Goal: Task Accomplishment & Management: Complete application form

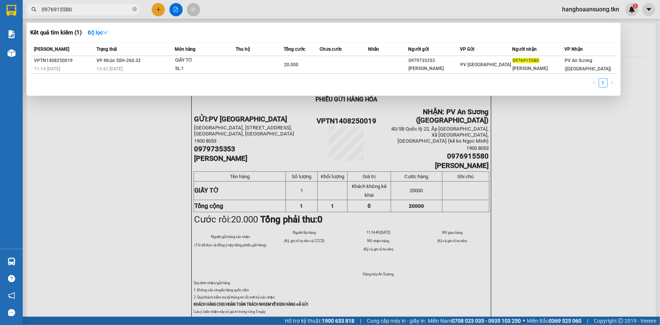
click at [98, 8] on input "0976915580" at bounding box center [86, 9] width 89 height 8
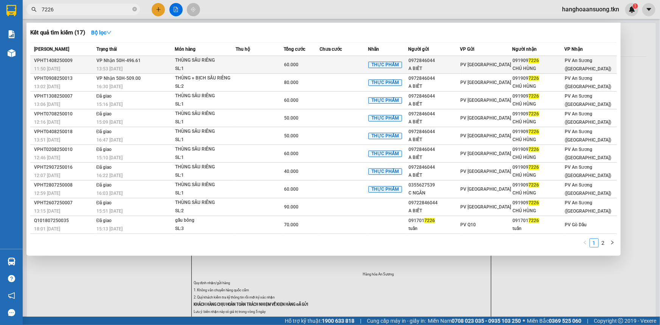
type input "7226"
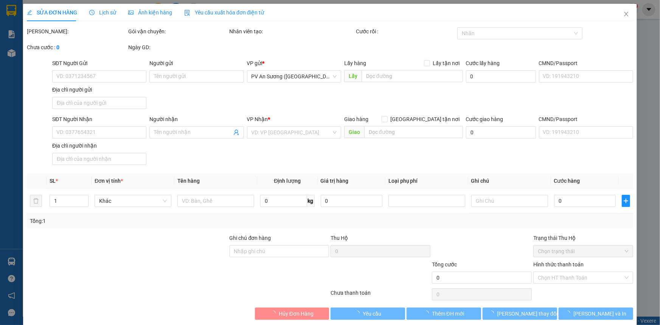
type input "0972846044"
type input "A BIẾT"
type input "0919097226"
type input "CHÚ HÙNG"
type input "60.000"
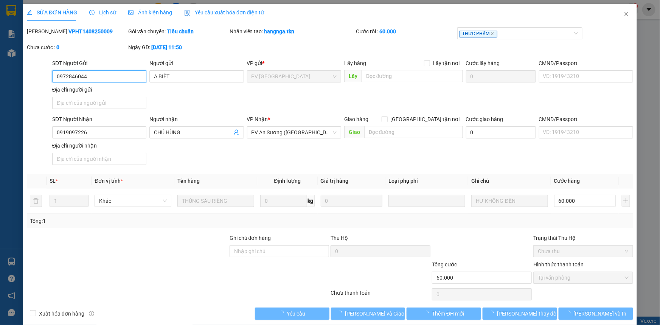
scroll to position [9, 0]
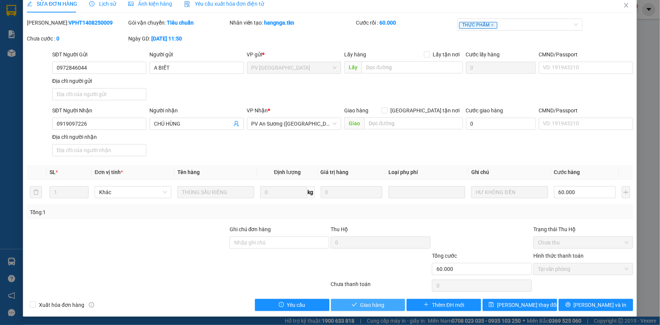
click at [365, 301] on span "Giao hàng" at bounding box center [372, 305] width 24 height 8
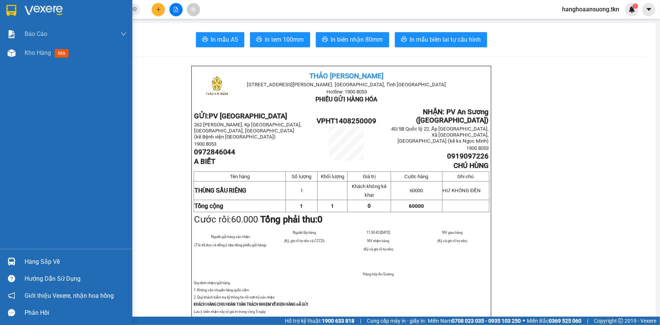
click at [13, 260] on img at bounding box center [12, 262] width 8 height 8
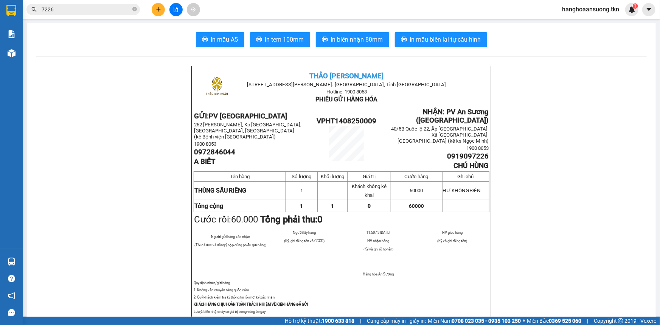
click at [99, 114] on section "Kết quả tìm kiếm ( 17 ) Bộ lọc Mã ĐH Trạng thái Món hàng Thu hộ Tổng cước Chưa …" at bounding box center [330, 162] width 660 height 325
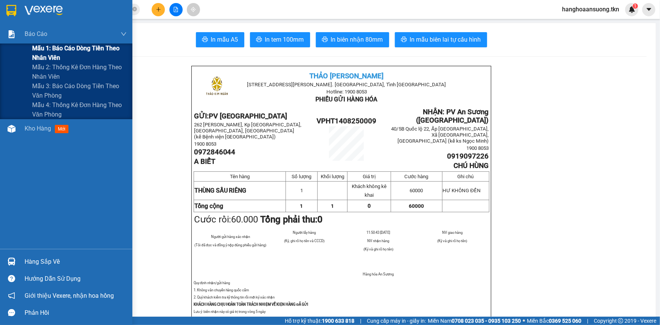
click at [25, 52] on div "Mẫu 1: Báo cáo dòng tiền theo nhân viên" at bounding box center [66, 53] width 132 height 19
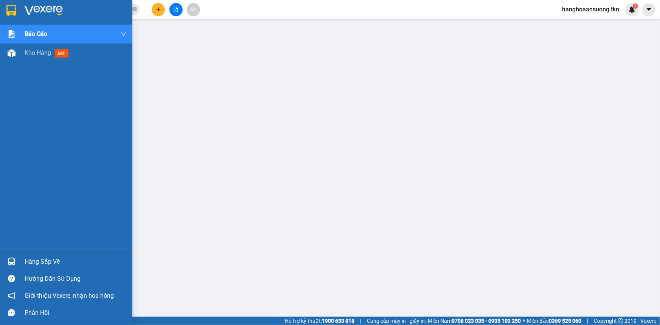
click at [11, 9] on img at bounding box center [11, 10] width 10 height 11
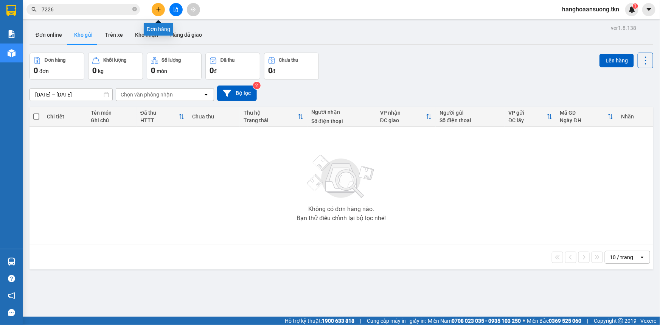
click at [159, 13] on button at bounding box center [158, 9] width 13 height 13
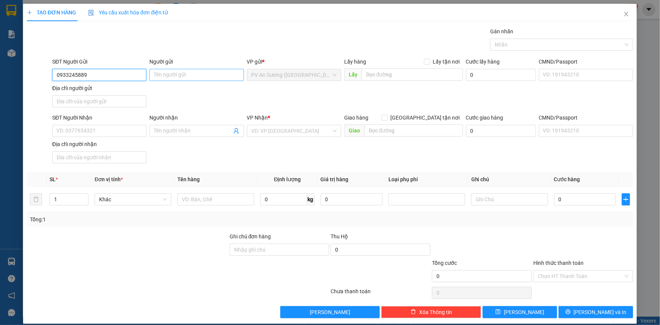
type input "0933245889"
click at [206, 74] on input "Người gửi" at bounding box center [197, 75] width 94 height 12
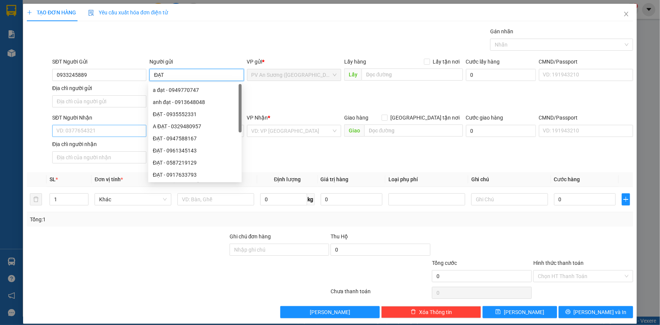
type input "ĐẠT"
click at [115, 129] on input "SĐT Người Nhận" at bounding box center [99, 131] width 94 height 12
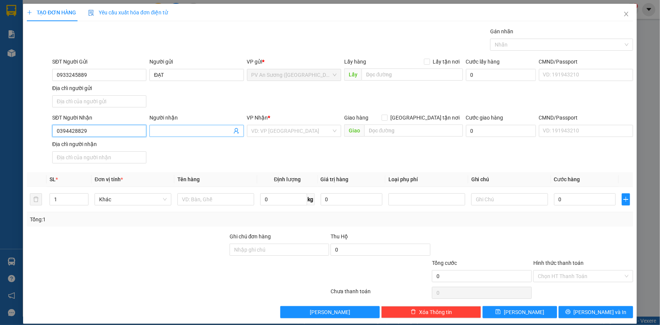
type input "0394428829"
click at [202, 131] on input "Người nhận" at bounding box center [193, 131] width 78 height 8
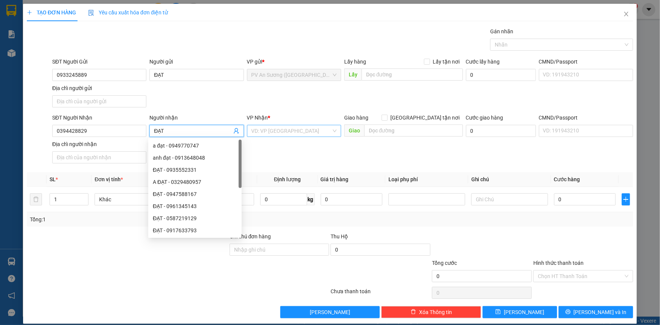
type input "ĐẠT"
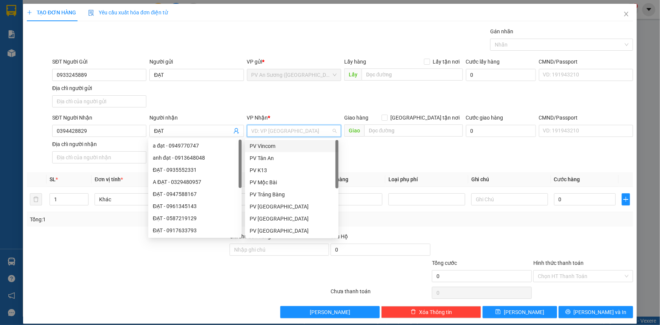
click at [291, 126] on input "search" at bounding box center [292, 130] width 80 height 11
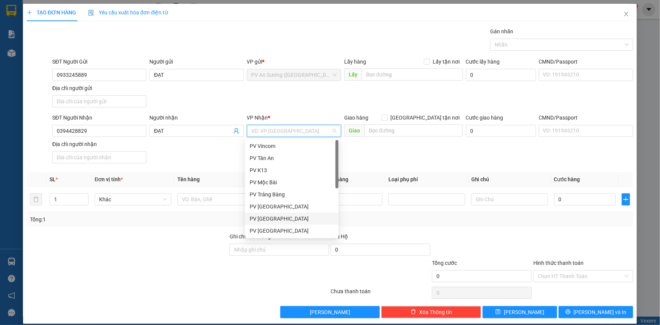
click at [293, 218] on div "PV [GEOGRAPHIC_DATA]" at bounding box center [292, 219] width 84 height 8
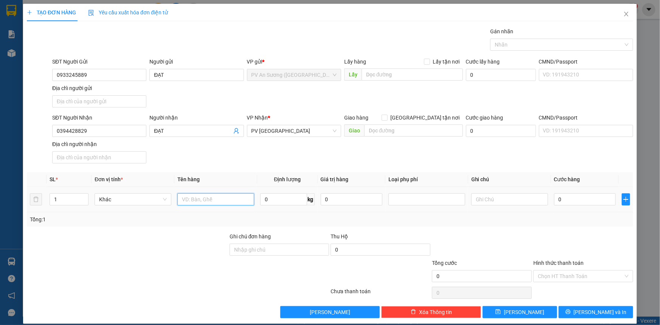
click at [202, 200] on input "text" at bounding box center [216, 199] width 77 height 12
type input "KIỆN VẢI"
click at [509, 199] on input "text" at bounding box center [510, 199] width 77 height 12
type input "HƯ ƯỚC K ĐỀN"
click at [559, 199] on input "0" at bounding box center [586, 199] width 62 height 12
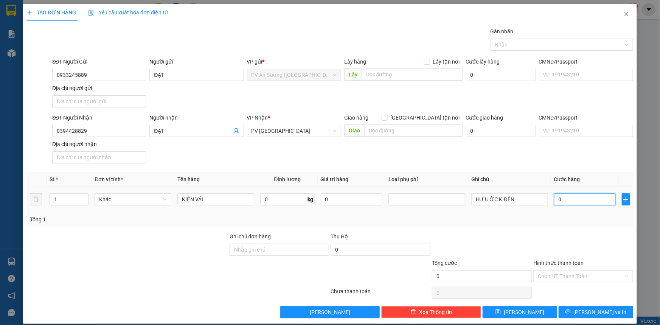
type input "003"
type input "3"
type input "0.030"
type input "30"
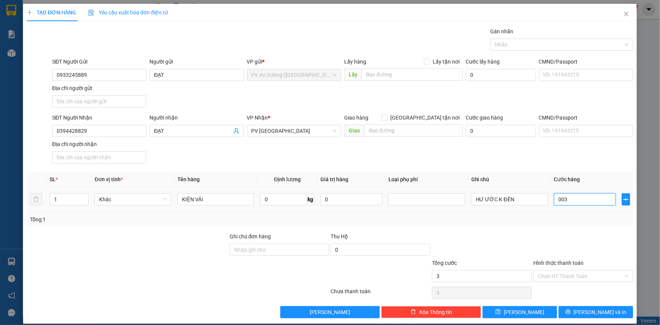
type input "30"
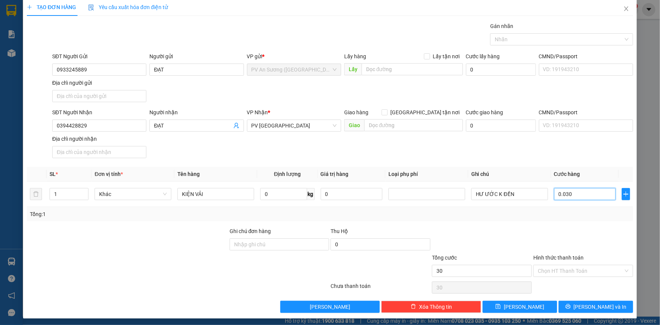
scroll to position [7, 0]
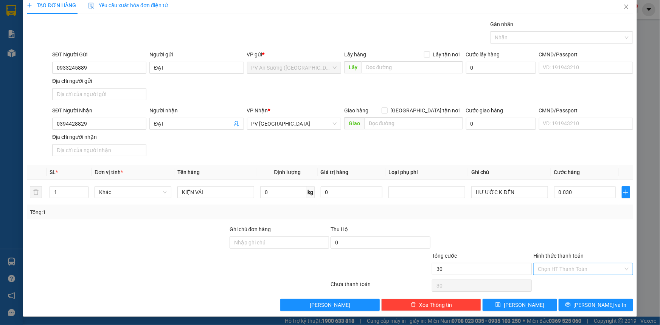
type input "30.000"
click at [563, 269] on input "Hình thức thanh toán" at bounding box center [581, 268] width 86 height 11
click at [562, 282] on div "Tại văn phòng" at bounding box center [579, 283] width 90 height 8
type input "0"
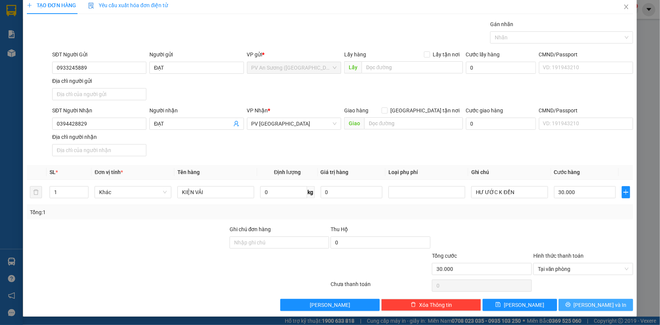
click at [589, 304] on span "[PERSON_NAME] và In" at bounding box center [600, 305] width 53 height 8
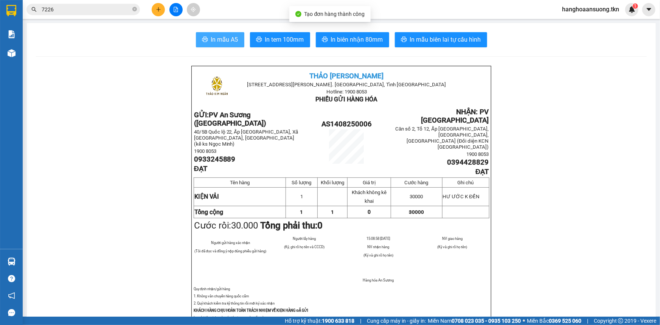
click at [223, 37] on span "In mẫu A5" at bounding box center [224, 39] width 27 height 9
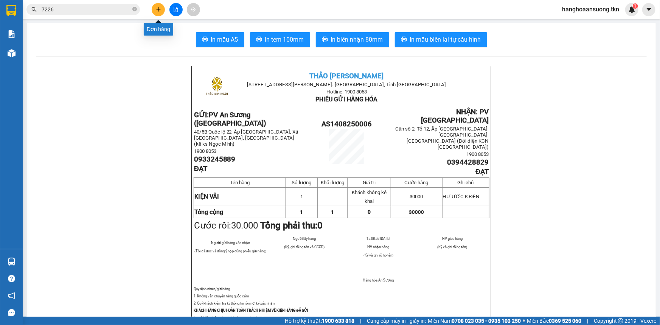
click at [158, 10] on icon "plus" at bounding box center [158, 9] width 5 height 5
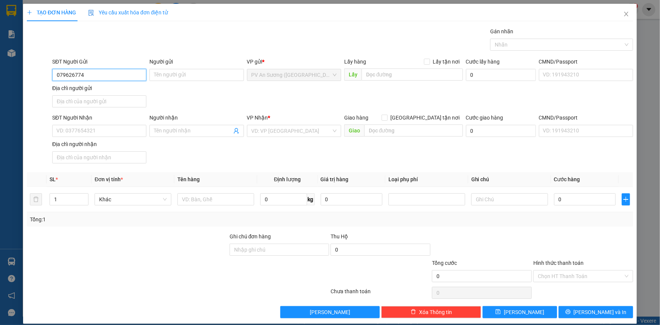
click at [63, 76] on input "079626774" at bounding box center [99, 75] width 94 height 12
click at [68, 77] on input "0769626774" at bounding box center [99, 75] width 94 height 12
click at [68, 76] on input "077626774" at bounding box center [99, 75] width 94 height 12
click at [66, 76] on input "077926774" at bounding box center [99, 75] width 94 height 12
click at [68, 73] on input "077926774" at bounding box center [99, 75] width 94 height 12
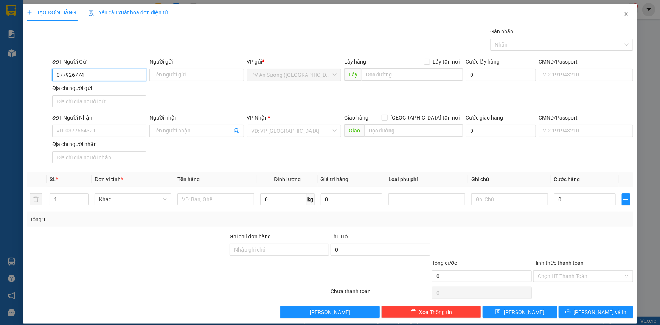
type input "0779626774"
click at [113, 89] on div "0779626774 - PHƯƠNG" at bounding box center [98, 90] width 84 height 8
type input "PHƯƠNG"
type input "0366539939"
type input "A [DEMOGRAPHIC_DATA]"
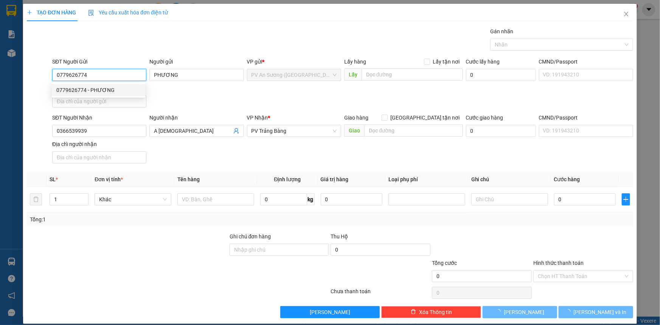
type input "80.000"
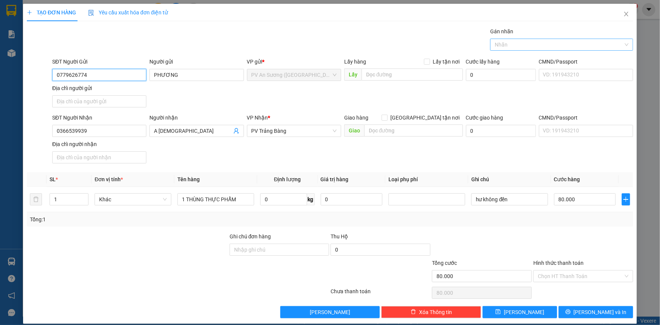
click at [512, 42] on div at bounding box center [558, 44] width 132 height 9
type input "0779626774"
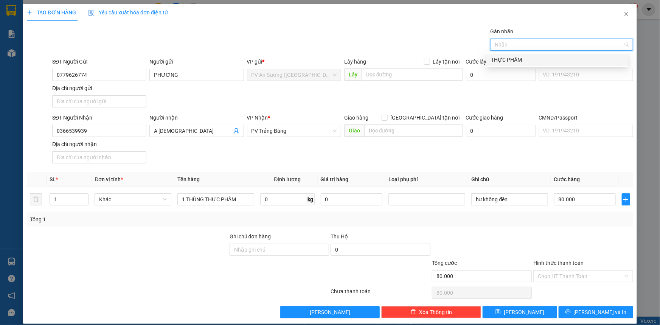
click at [518, 60] on div "THỰC PHẨM" at bounding box center [557, 60] width 133 height 8
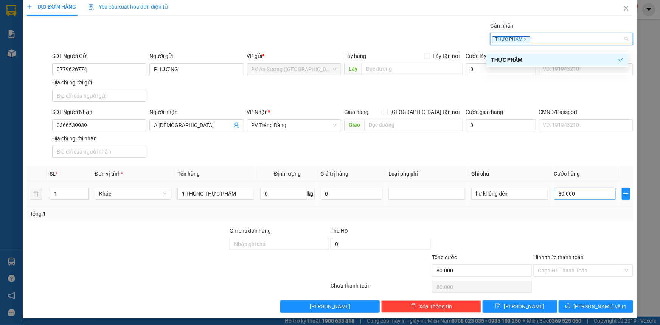
scroll to position [7, 0]
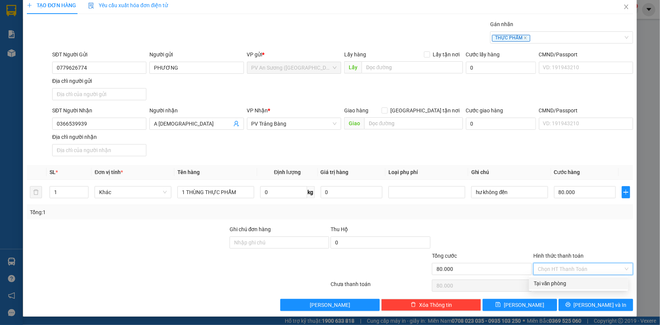
click at [565, 266] on input "Hình thức thanh toán" at bounding box center [581, 268] width 86 height 11
click at [559, 284] on div "Tại văn phòng" at bounding box center [579, 283] width 90 height 8
type input "0"
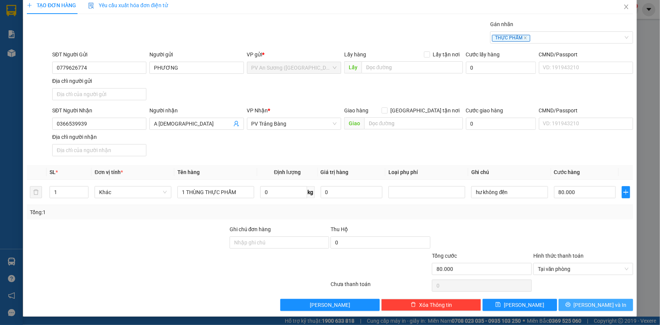
click at [571, 307] on span "printer" at bounding box center [568, 305] width 5 height 6
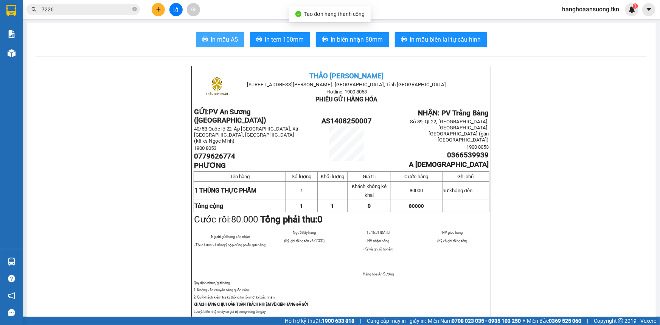
click at [221, 38] on span "In mẫu A5" at bounding box center [224, 39] width 27 height 9
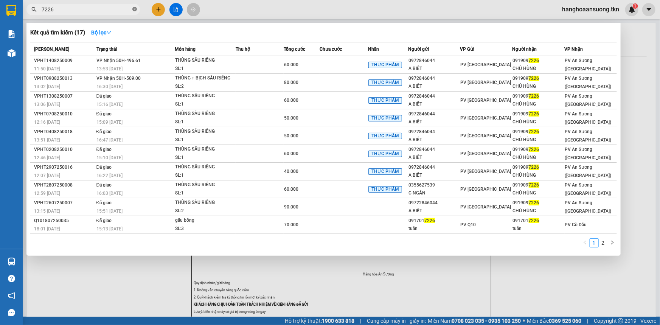
click at [134, 11] on icon "close-circle" at bounding box center [134, 9] width 5 height 5
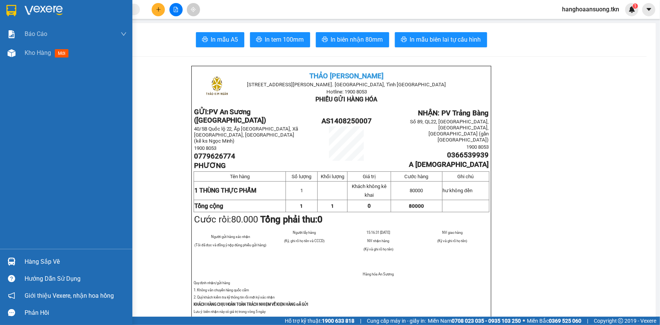
drag, startPoint x: 16, startPoint y: 261, endPoint x: 15, endPoint y: 265, distance: 3.9
click at [16, 263] on div at bounding box center [11, 261] width 13 height 13
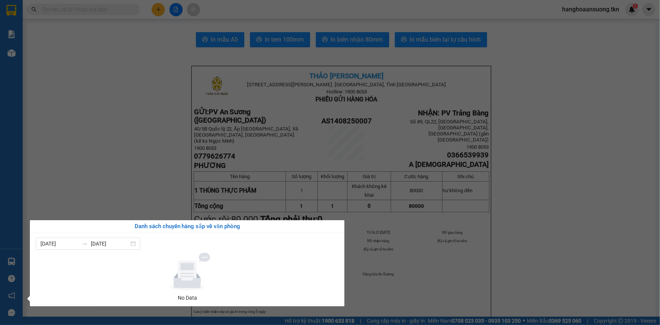
click at [101, 164] on section "Kết quả tìm kiếm ( 17 ) Bộ lọc Mã ĐH Trạng thái Món hàng Thu hộ Tổng cước Chưa …" at bounding box center [330, 162] width 660 height 325
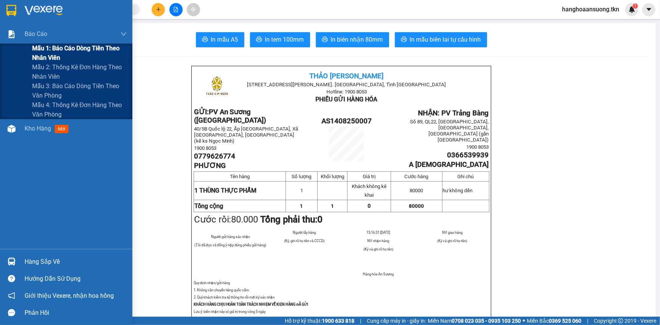
click at [25, 47] on div "Mẫu 1: Báo cáo dòng tiền theo nhân viên" at bounding box center [66, 53] width 132 height 19
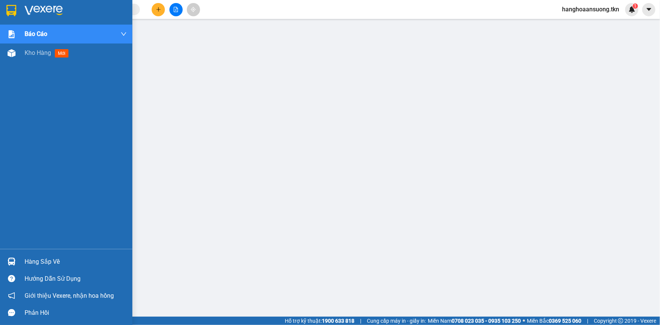
click at [12, 8] on img at bounding box center [11, 10] width 10 height 11
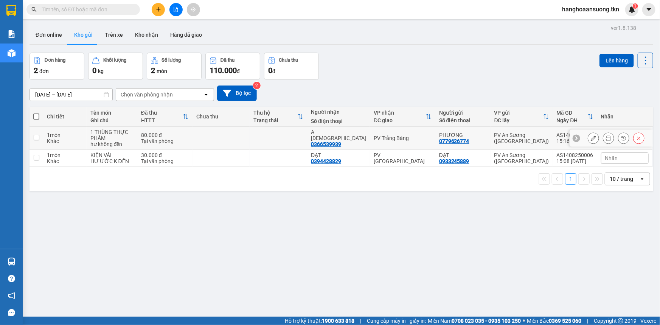
click at [301, 136] on td at bounding box center [279, 138] width 58 height 23
checkbox input "true"
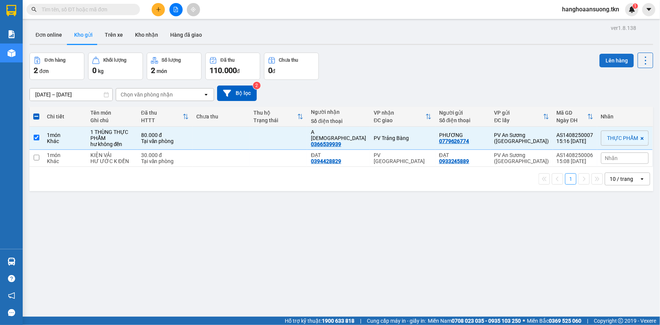
click at [611, 62] on button "Lên hàng" at bounding box center [617, 61] width 34 height 14
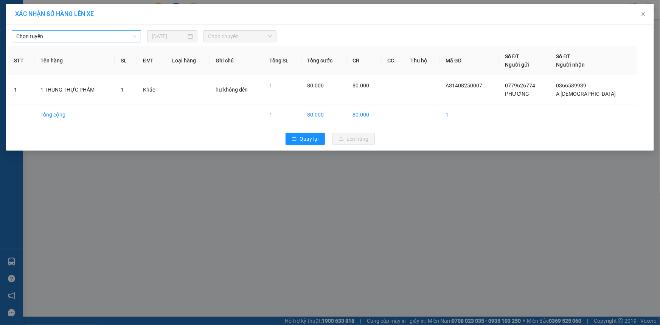
click at [76, 35] on span "Chọn tuyến" at bounding box center [76, 36] width 120 height 11
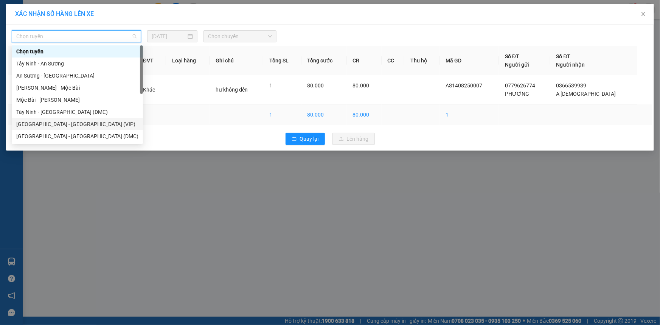
click at [79, 124] on div "[GEOGRAPHIC_DATA] - [GEOGRAPHIC_DATA] (VIP)" at bounding box center [77, 124] width 122 height 8
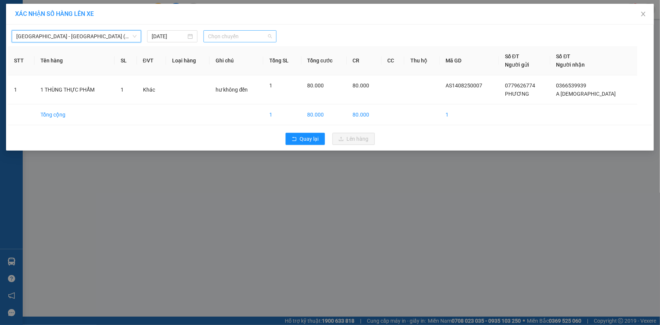
click at [244, 36] on span "Chọn chuyến" at bounding box center [240, 36] width 64 height 11
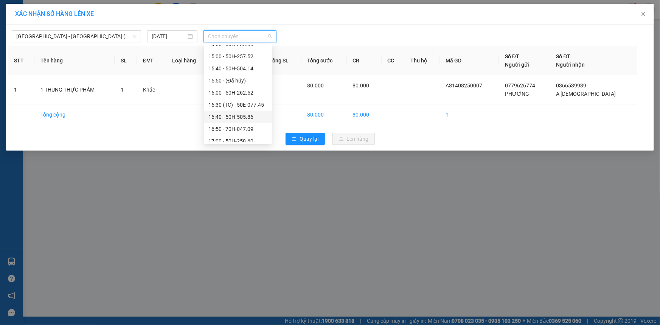
scroll to position [481, 0]
click at [257, 76] on div "14:50 - 50H-265.88" at bounding box center [238, 79] width 59 height 8
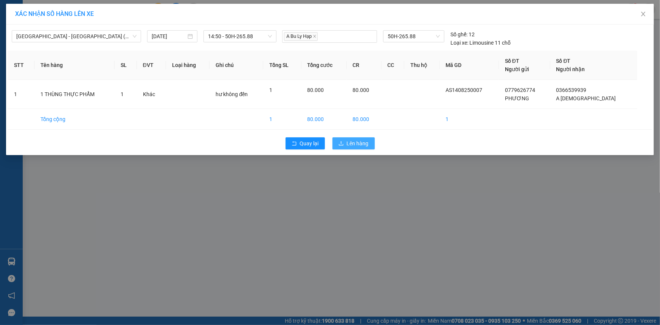
click at [351, 143] on span "Lên hàng" at bounding box center [358, 143] width 22 height 8
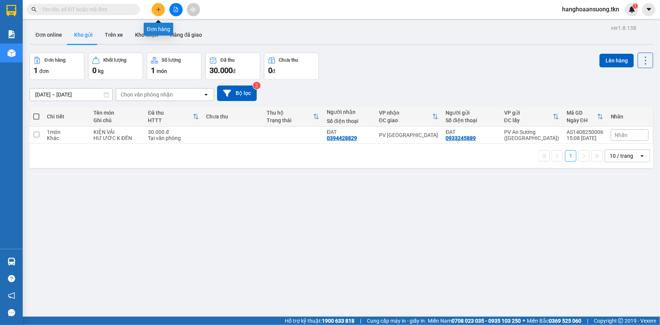
click at [157, 11] on icon "plus" at bounding box center [158, 9] width 5 height 5
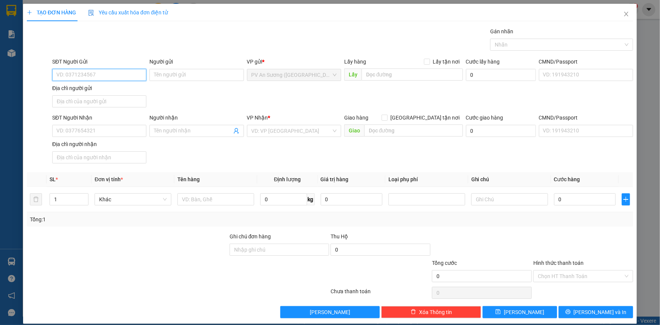
click at [98, 77] on input "SĐT Người Gửi" at bounding box center [99, 75] width 94 height 12
click at [67, 73] on input "0398" at bounding box center [99, 75] width 94 height 12
click at [178, 72] on input "Người gửi" at bounding box center [197, 75] width 94 height 12
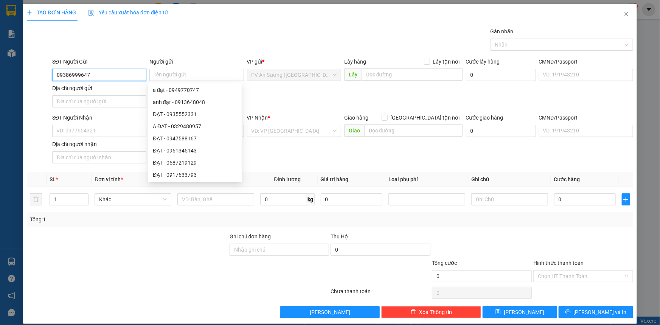
click at [76, 75] on input "09386999647" at bounding box center [99, 75] width 94 height 12
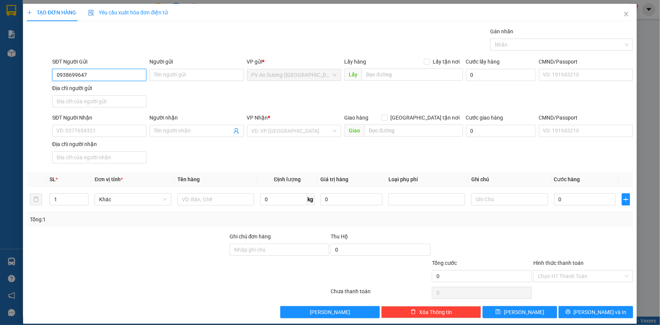
click at [98, 75] on input "0938699647" at bounding box center [99, 75] width 94 height 12
type input "0938699647"
click at [199, 75] on input "Người gửi" at bounding box center [197, 75] width 94 height 12
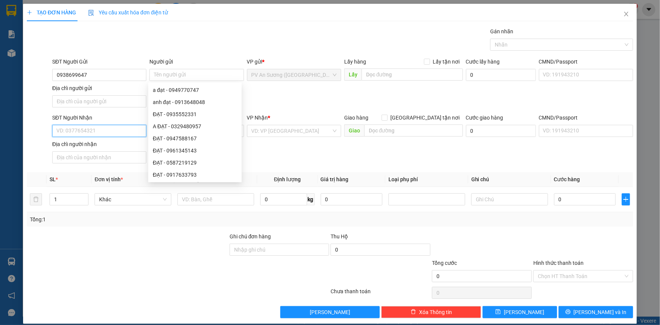
click at [93, 136] on input "SĐT Người Nhận" at bounding box center [99, 131] width 94 height 12
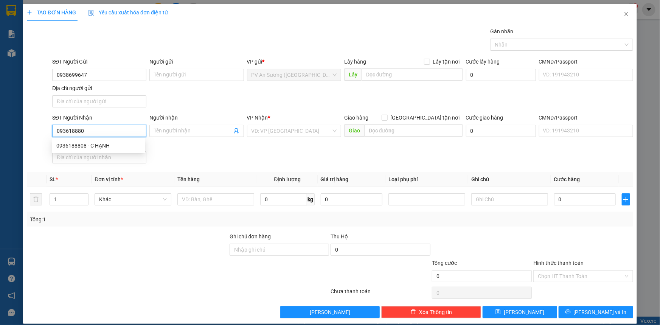
type input "0936188808"
click at [119, 145] on div "0936188808 - C HẠNH" at bounding box center [98, 146] width 84 height 8
type input "C HẠNH"
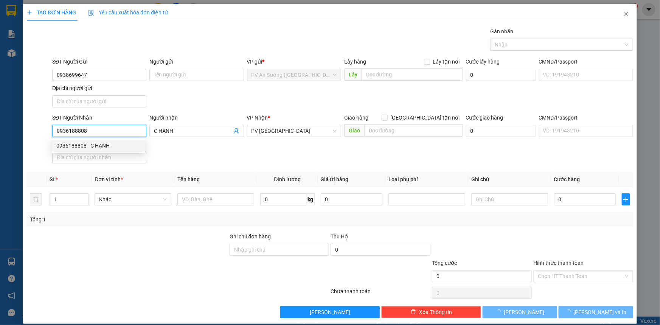
type input "30.000"
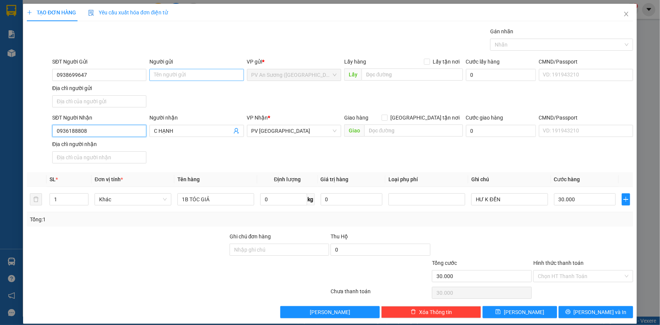
type input "0936188808"
click at [192, 70] on input "Người gửi" at bounding box center [197, 75] width 94 height 12
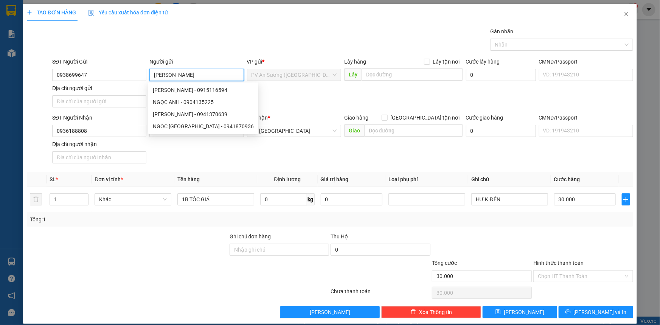
type input "[PERSON_NAME]"
click at [296, 156] on div "SĐT Người Nhận 0936188808 Người nhận C HẠNH VP Nhận * PV Hòa Thành Giao hàng [G…" at bounding box center [343, 140] width 584 height 53
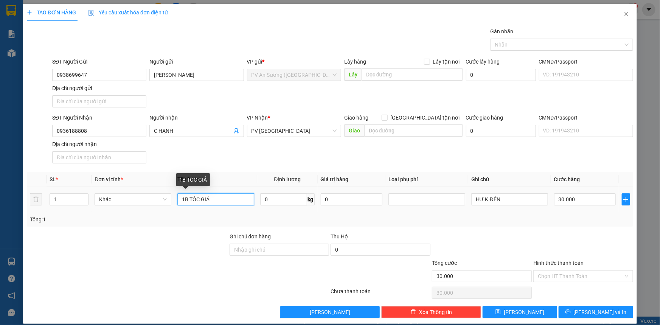
click at [210, 199] on input "1B TÓC GIẢ" at bounding box center [216, 199] width 77 height 12
type input "1"
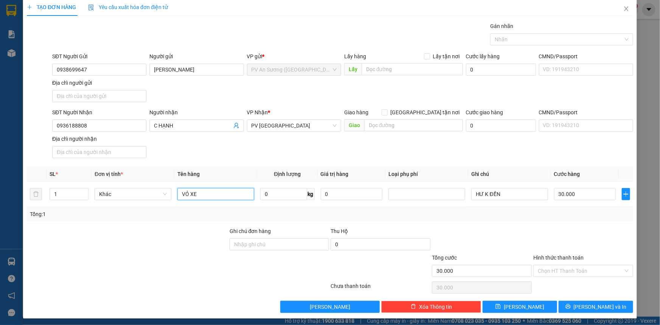
scroll to position [7, 0]
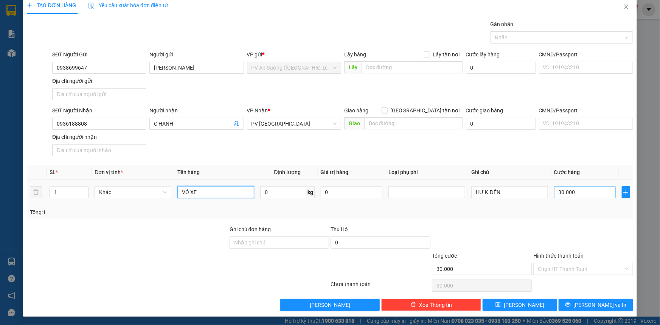
type input "VỎ XE"
type input "5"
type input "00.005"
type input "50"
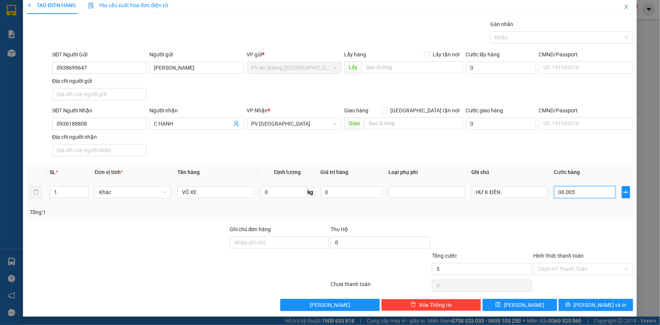
type input "50"
type input "0.000.050"
type input "50.000"
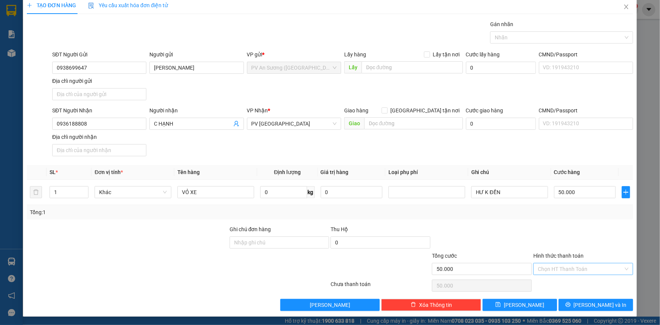
click at [558, 269] on input "Hình thức thanh toán" at bounding box center [581, 268] width 86 height 11
click at [570, 283] on div "Tại văn phòng" at bounding box center [579, 283] width 90 height 8
type input "0"
click at [594, 309] on button "[PERSON_NAME] và In" at bounding box center [596, 305] width 75 height 12
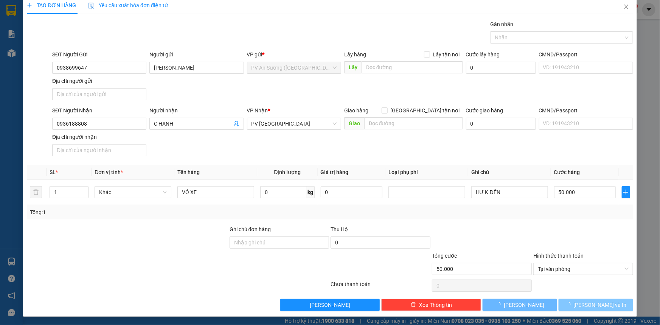
click at [594, 309] on button "[PERSON_NAME] và In" at bounding box center [596, 305] width 75 height 12
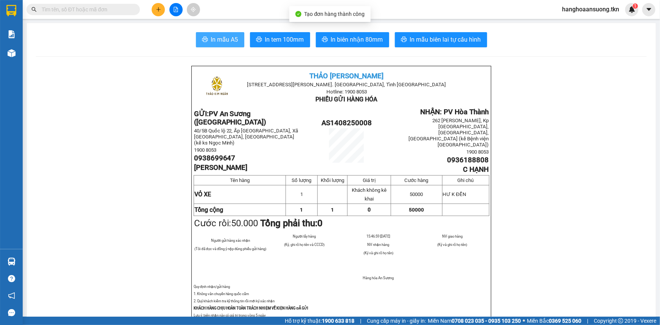
click at [196, 40] on button "In mẫu A5" at bounding box center [220, 39] width 48 height 15
click at [154, 11] on button at bounding box center [158, 9] width 13 height 13
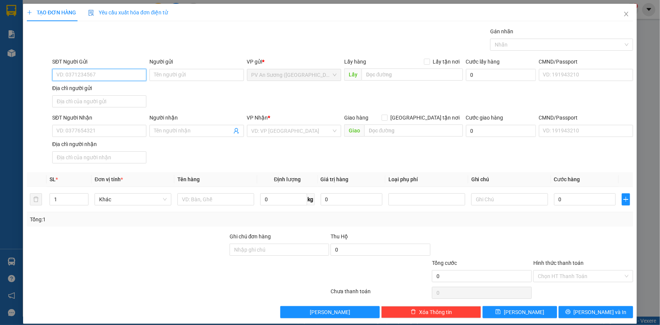
click at [112, 71] on input "SĐT Người Gửi" at bounding box center [99, 75] width 94 height 12
type input "0914117695"
click at [179, 82] on div "Người gửi Tên người gửi" at bounding box center [197, 71] width 94 height 26
click at [150, 72] on input "Người gửi" at bounding box center [197, 75] width 94 height 12
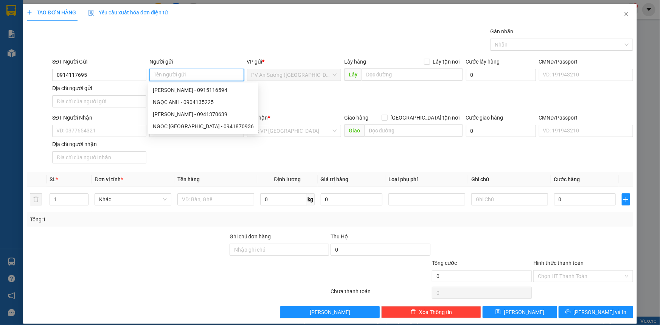
click at [186, 75] on input "Người gửi" at bounding box center [197, 75] width 94 height 12
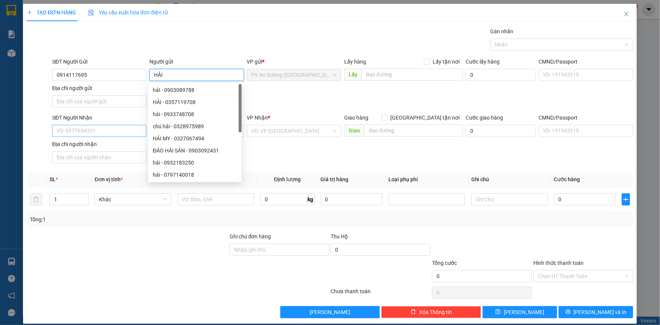
type input "HẢI"
click at [86, 128] on input "SĐT Người Nhận" at bounding box center [99, 131] width 94 height 12
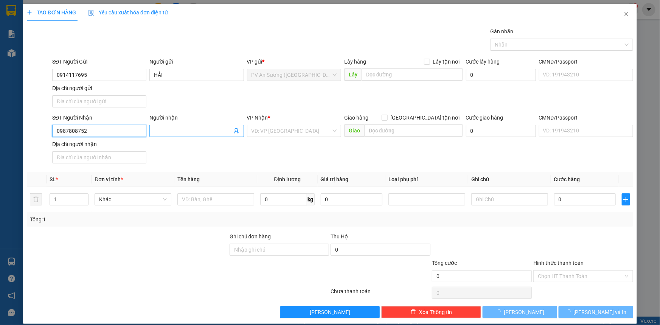
type input "0987808752"
click at [184, 127] on input "Người nhận" at bounding box center [193, 131] width 78 height 8
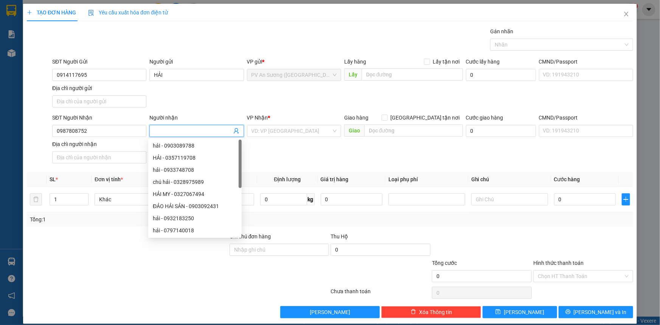
click at [189, 130] on input "Người nhận" at bounding box center [193, 131] width 78 height 8
type input "THÚY"
click at [295, 129] on input "search" at bounding box center [292, 130] width 80 height 11
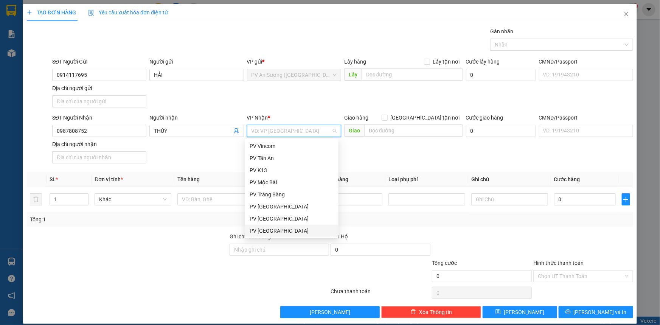
click at [291, 229] on div "PV [GEOGRAPHIC_DATA]" at bounding box center [292, 231] width 84 height 8
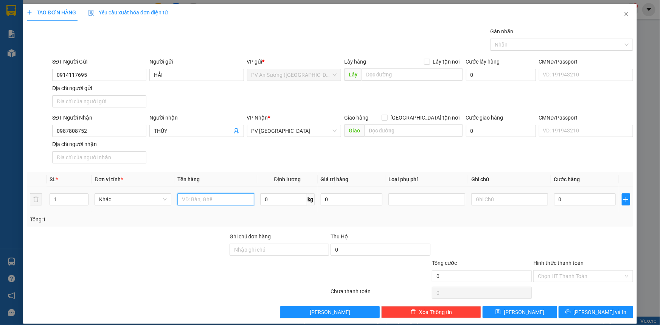
click at [200, 198] on input "text" at bounding box center [216, 199] width 77 height 12
type input "1"
type input "THUỐC"
click at [565, 197] on input "0" at bounding box center [586, 199] width 62 height 12
type input "002"
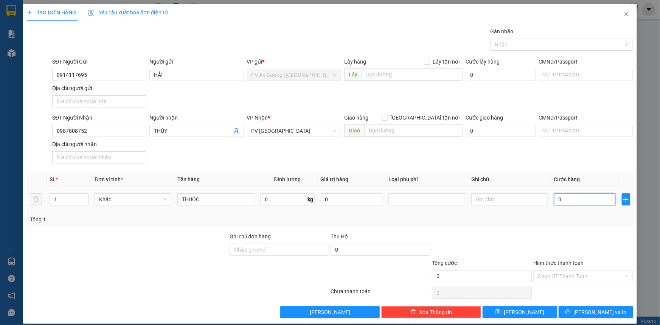
type input "2"
type input "0.020"
type input "20"
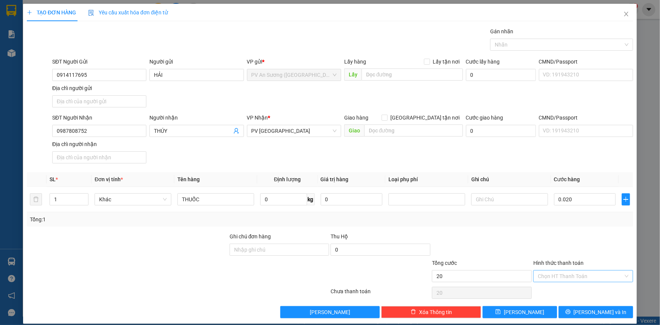
type input "20.000"
click at [567, 280] on input "Hình thức thanh toán" at bounding box center [581, 276] width 86 height 11
click at [562, 290] on div "Tại văn phòng" at bounding box center [579, 291] width 90 height 8
type input "0"
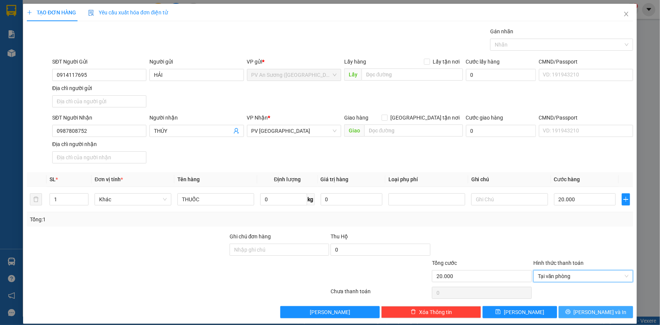
click at [596, 310] on span "[PERSON_NAME] và In" at bounding box center [600, 312] width 53 height 8
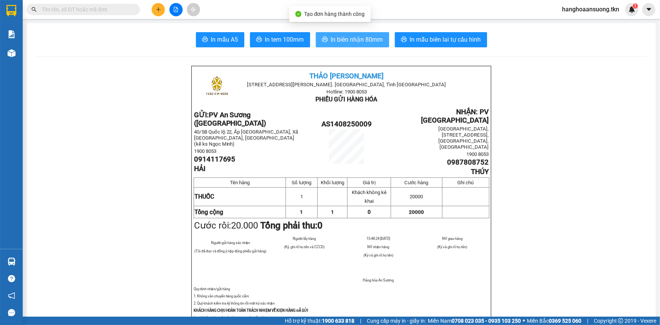
click at [364, 42] on span "In biên nhận 80mm" at bounding box center [357, 39] width 52 height 9
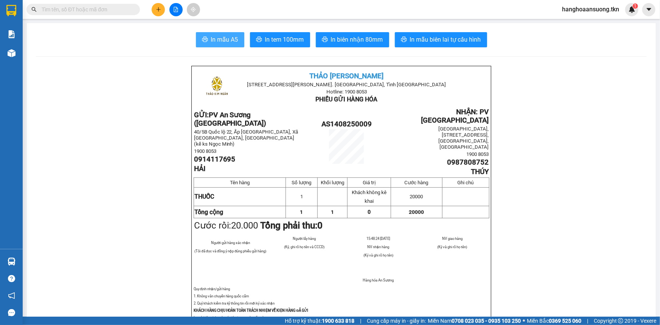
click at [219, 46] on button "In mẫu A5" at bounding box center [220, 39] width 48 height 15
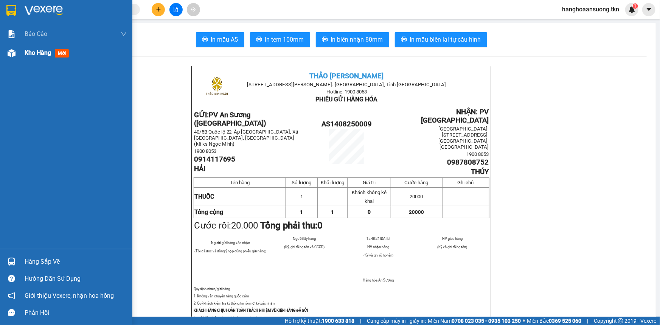
click at [27, 54] on span "Kho hàng" at bounding box center [38, 52] width 26 height 7
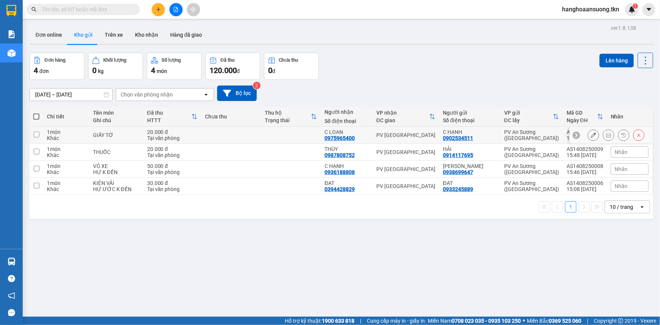
click at [607, 137] on button at bounding box center [609, 135] width 11 height 13
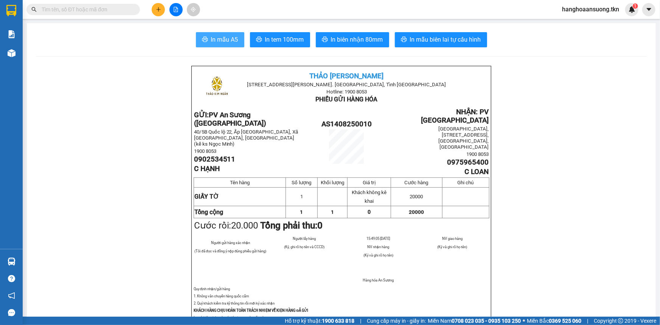
click at [204, 45] on button "In mẫu A5" at bounding box center [220, 39] width 48 height 15
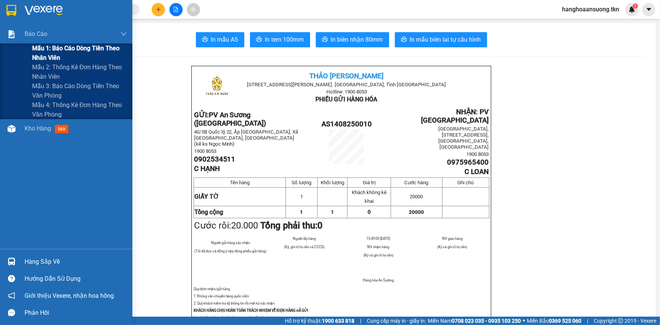
click at [61, 45] on span "Mẫu 1: Báo cáo dòng tiền theo nhân viên" at bounding box center [79, 53] width 95 height 19
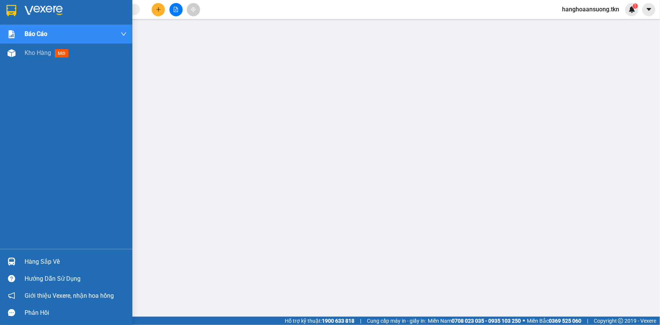
click at [32, 263] on div "Hàng sắp về" at bounding box center [76, 261] width 102 height 11
click at [11, 9] on img at bounding box center [11, 10] width 10 height 11
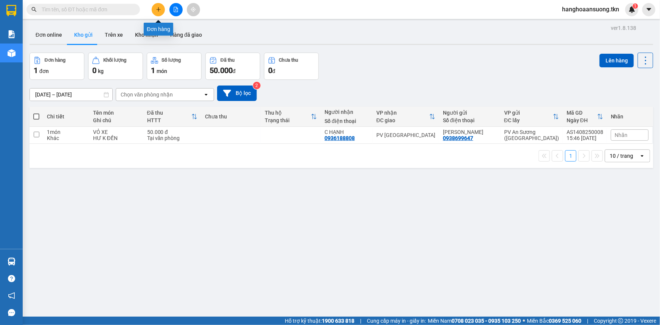
click at [156, 12] on icon "plus" at bounding box center [158, 9] width 5 height 5
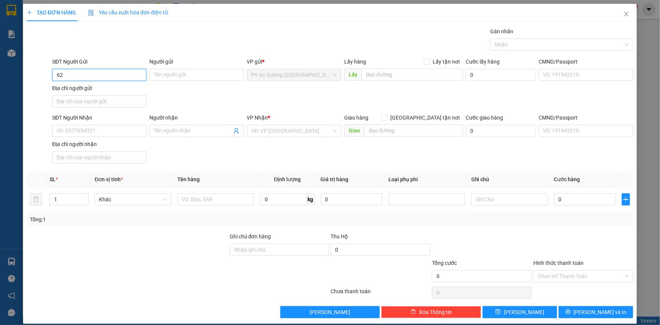
type input "6"
click at [83, 91] on div "0964226255 - toán" at bounding box center [98, 90] width 84 height 8
type input "0964226255"
type input "toán"
type input "0988873309"
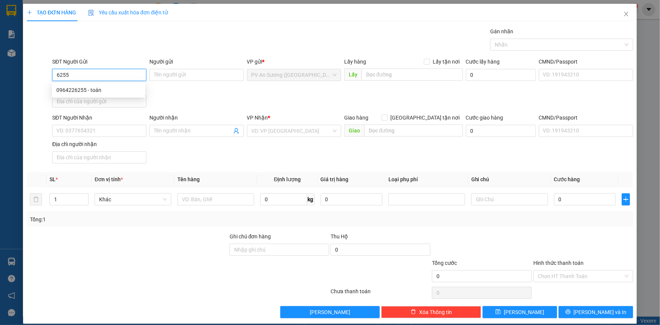
type input "LỢI"
type input "600.000"
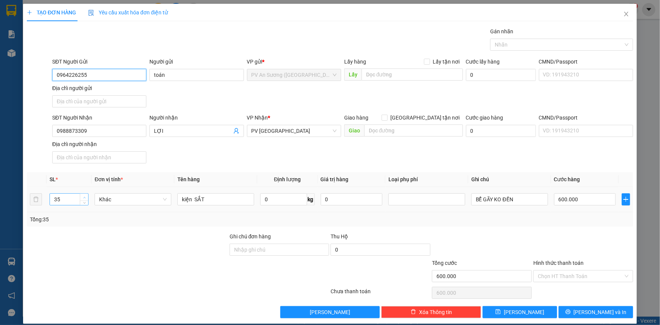
type input "0964226255"
click at [82, 195] on span "up" at bounding box center [84, 197] width 5 height 5
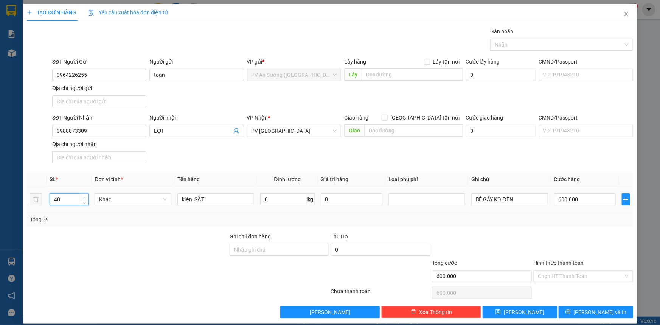
click at [82, 195] on span "up" at bounding box center [84, 197] width 5 height 5
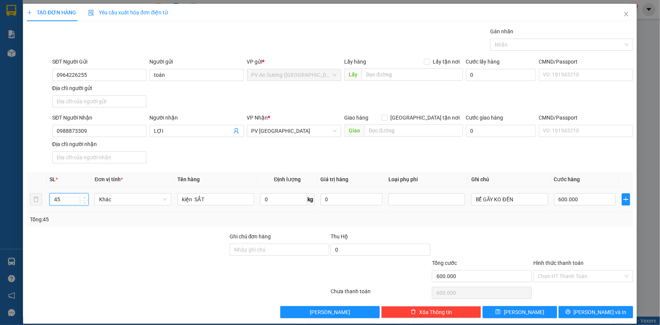
click at [82, 195] on span "up" at bounding box center [84, 197] width 5 height 5
click at [82, 194] on span "Increase Value" at bounding box center [84, 197] width 8 height 7
type input "49"
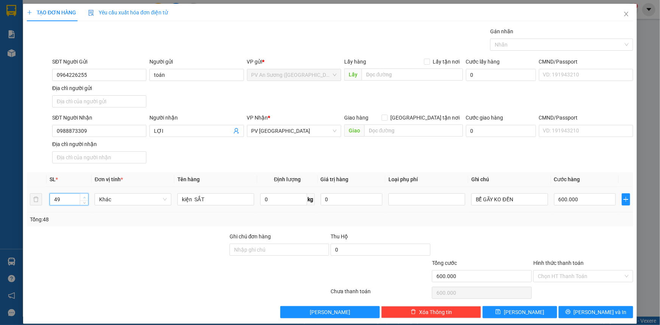
click at [82, 194] on span "Increase Value" at bounding box center [84, 197] width 8 height 7
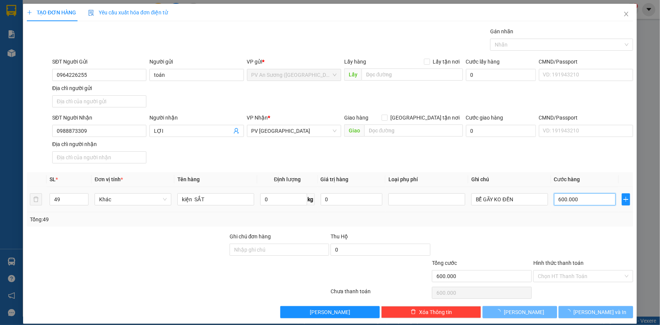
click at [580, 197] on input "600.000" at bounding box center [586, 199] width 62 height 12
type input "0"
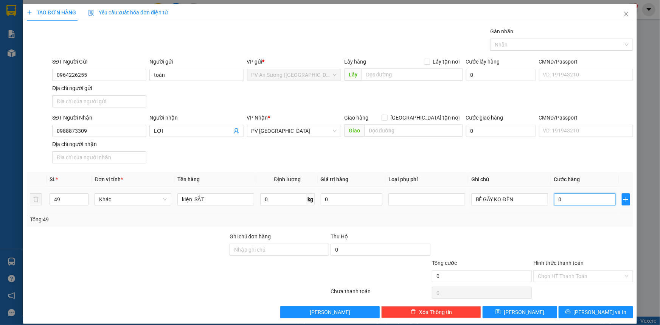
click at [583, 200] on input "0" at bounding box center [586, 199] width 62 height 12
type input "3"
type input "003"
type input "35"
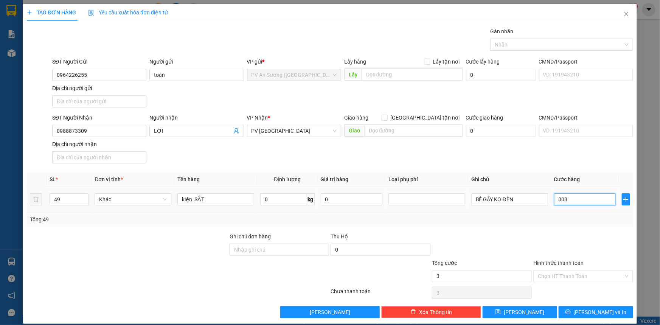
type input "35"
type input "0.035"
type input "350"
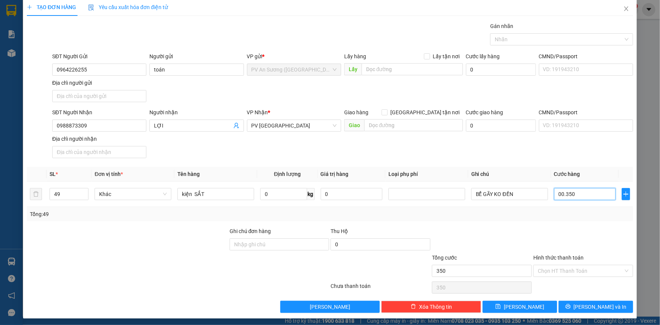
scroll to position [7, 0]
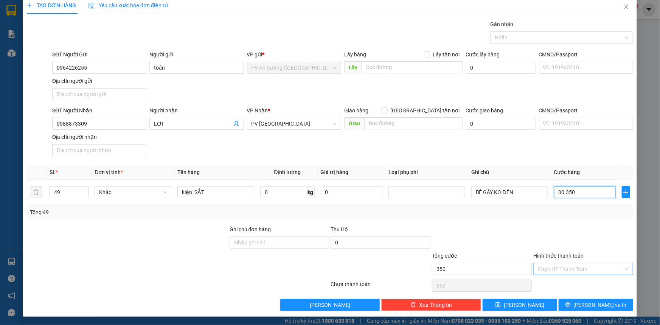
type input "00.350"
type input "350.000"
click at [566, 267] on input "Hình thức thanh toán" at bounding box center [581, 268] width 86 height 11
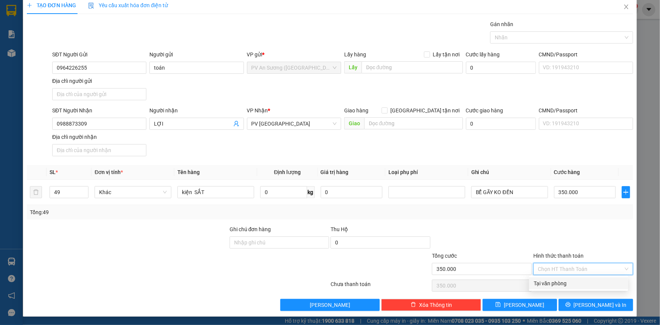
click at [549, 281] on div "Tại văn phòng" at bounding box center [579, 283] width 90 height 8
type input "0"
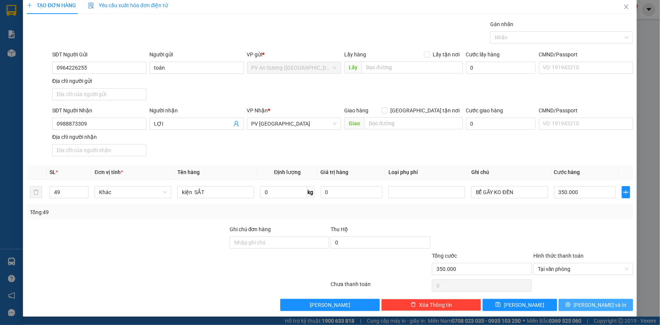
click at [587, 302] on span "[PERSON_NAME] và In" at bounding box center [600, 305] width 53 height 8
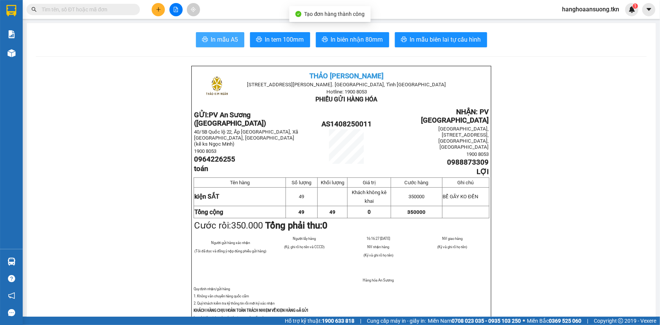
click at [212, 42] on span "In mẫu A5" at bounding box center [224, 39] width 27 height 9
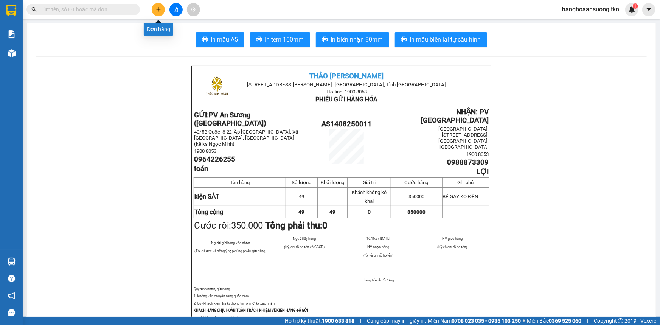
click at [154, 10] on button at bounding box center [158, 9] width 13 height 13
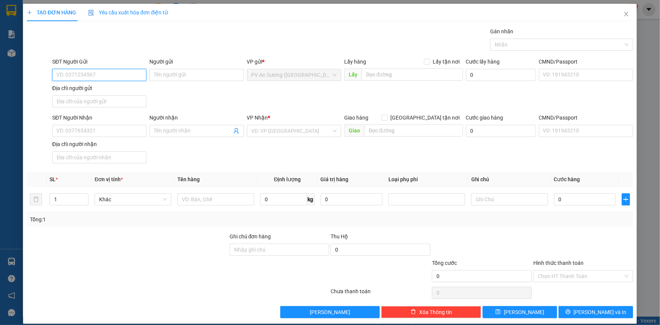
click at [98, 76] on input "SĐT Người Gửi" at bounding box center [99, 75] width 94 height 12
type input "0909650225"
click at [117, 94] on div "0909650225 - KHANH" at bounding box center [98, 90] width 84 height 8
type input "KHANH"
type input "0986228424"
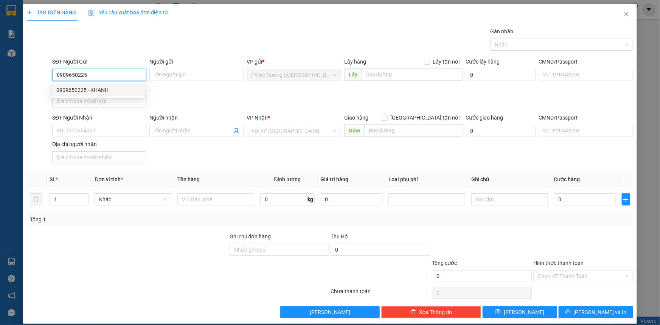
type input "A.MINH"
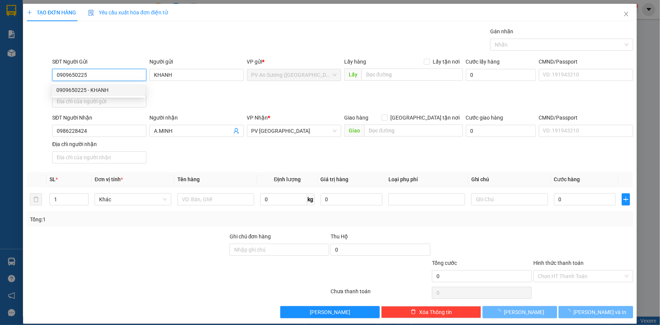
type input "30.000"
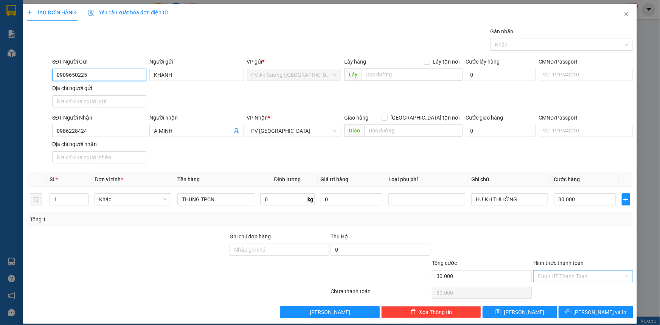
type input "0909650225"
click at [582, 279] on input "Hình thức thanh toán" at bounding box center [581, 276] width 86 height 11
click at [580, 292] on div "Tại văn phòng" at bounding box center [579, 291] width 90 height 8
type input "0"
click at [587, 313] on span "[PERSON_NAME] và In" at bounding box center [600, 312] width 53 height 8
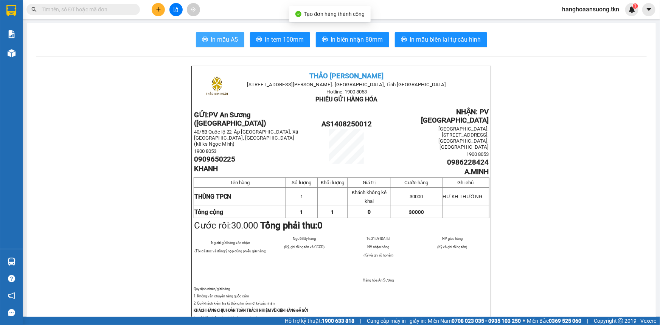
click at [211, 41] on span "In mẫu A5" at bounding box center [224, 39] width 27 height 9
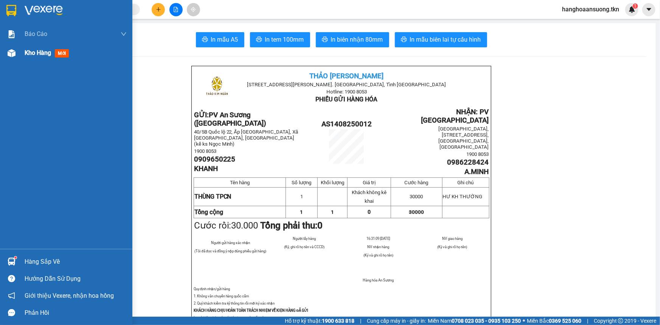
click at [33, 53] on span "Kho hàng" at bounding box center [38, 52] width 26 height 7
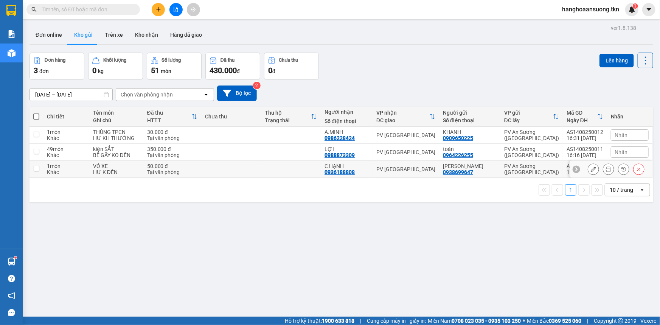
click at [488, 171] on div "NGỌC ANH 0938699647" at bounding box center [470, 169] width 54 height 12
checkbox input "true"
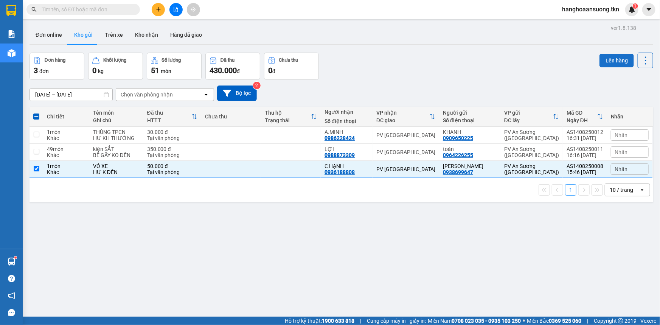
click at [600, 64] on button "Lên hàng" at bounding box center [617, 61] width 34 height 14
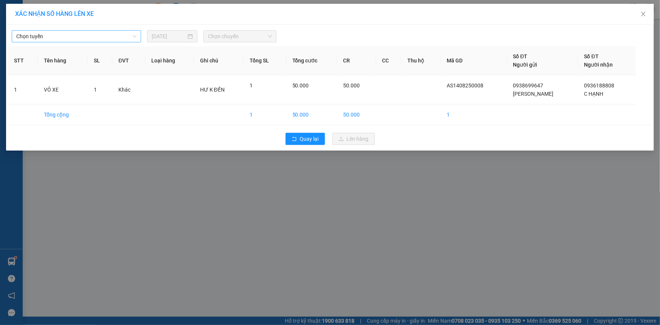
click at [83, 38] on span "Chọn tuyến" at bounding box center [76, 36] width 120 height 11
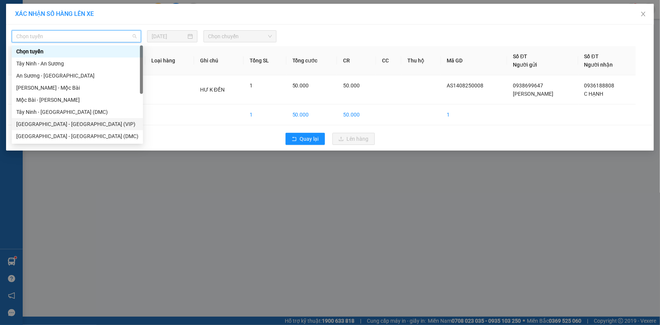
click at [95, 128] on div "[GEOGRAPHIC_DATA] - [GEOGRAPHIC_DATA] (VIP)" at bounding box center [77, 124] width 122 height 8
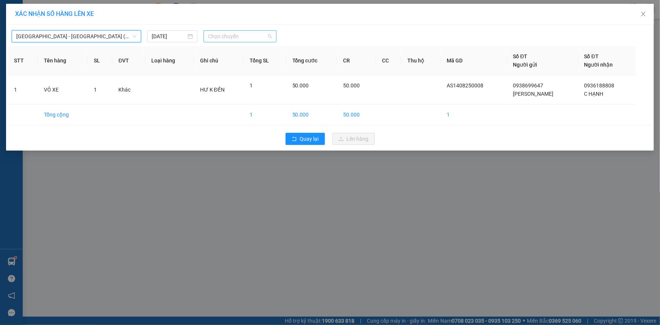
click at [243, 38] on span "Chọn chuyến" at bounding box center [240, 36] width 64 height 11
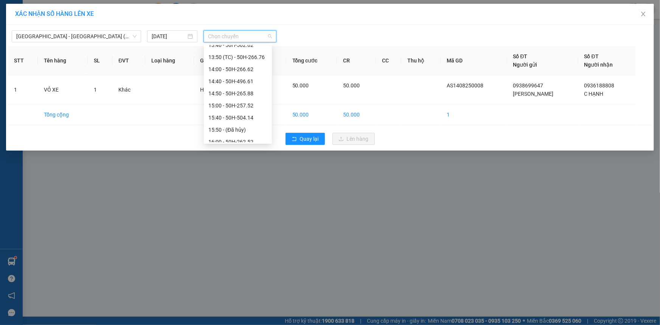
scroll to position [492, 0]
click at [254, 94] on div "15:40 - 50H-504.14" at bounding box center [238, 92] width 59 height 8
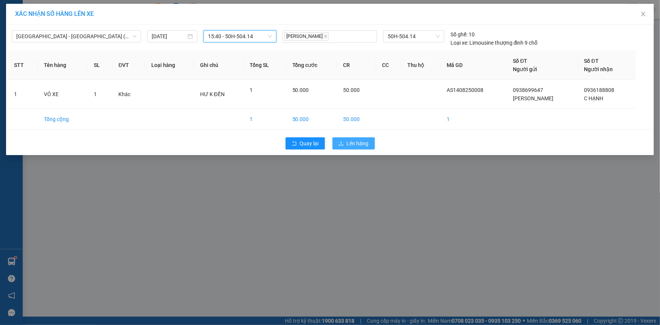
click at [366, 142] on span "Lên hàng" at bounding box center [358, 143] width 22 height 8
